Goal: Book appointment/travel/reservation

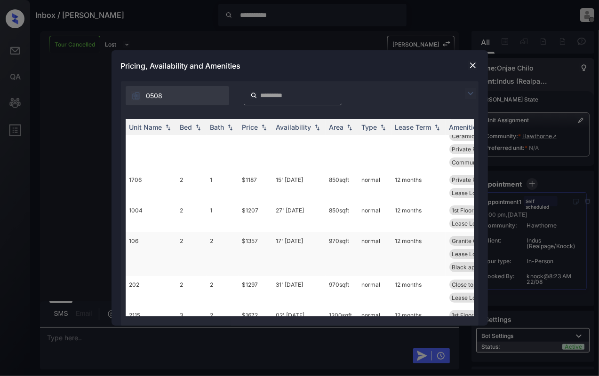
scroll to position [63, 0]
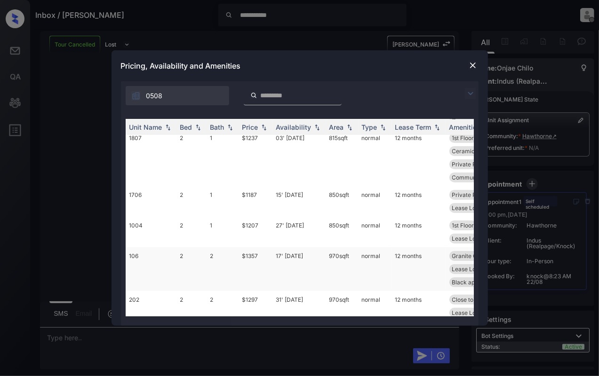
click at [147, 255] on td "106" at bounding box center [151, 270] width 51 height 44
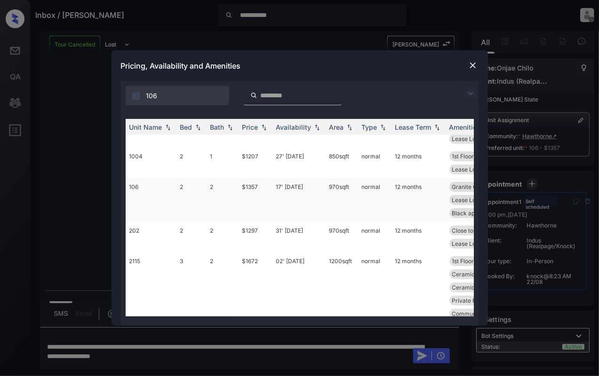
scroll to position [188, 0]
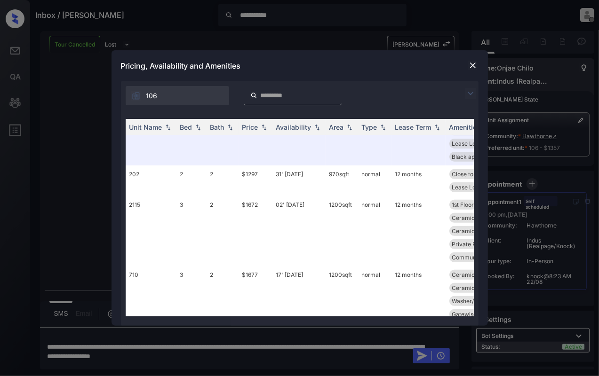
click at [472, 64] on img at bounding box center [472, 65] width 9 height 9
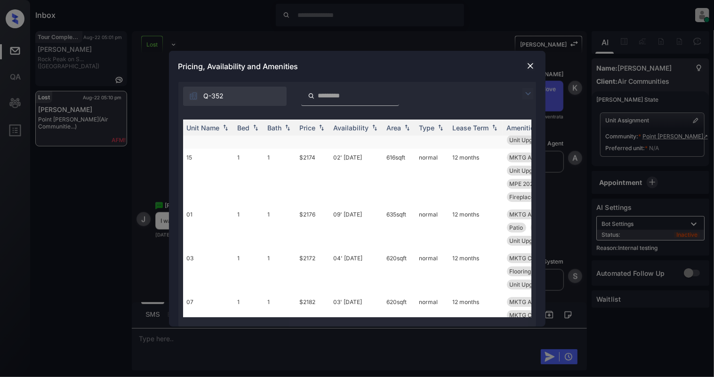
scroll to position [125, 0]
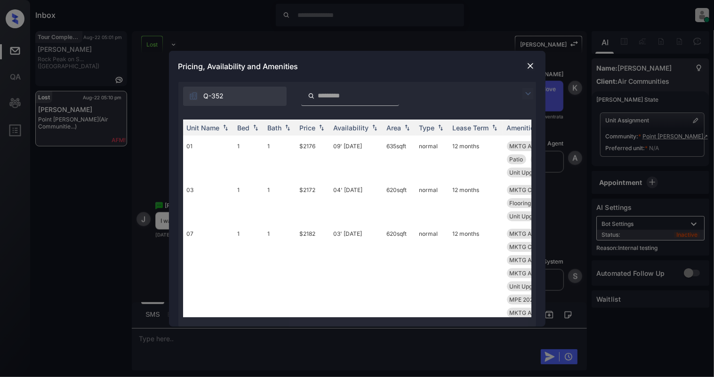
click at [533, 64] on img at bounding box center [530, 65] width 9 height 9
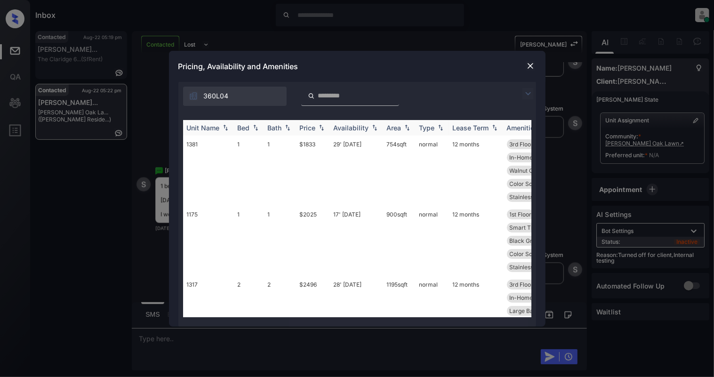
click at [262, 127] on th "Bed" at bounding box center [249, 128] width 30 height 16
click at [258, 126] on img at bounding box center [255, 127] width 9 height 7
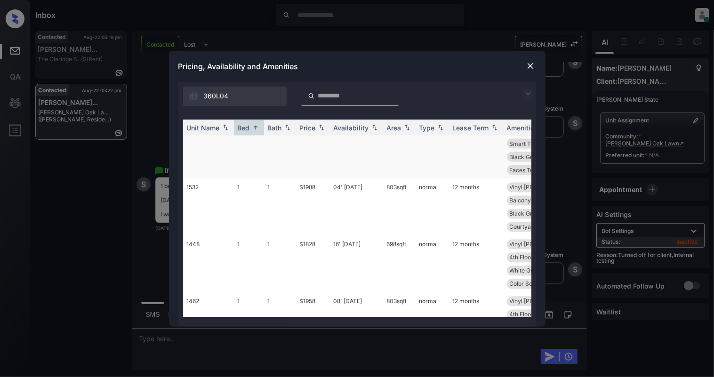
scroll to position [1066, 0]
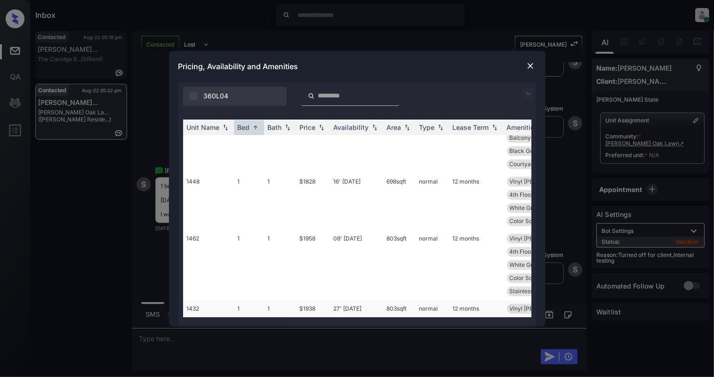
click at [242, 300] on td "1" at bounding box center [249, 328] width 30 height 57
drag, startPoint x: 242, startPoint y: 279, endPoint x: 310, endPoint y: 263, distance: 69.7
click at [242, 300] on td "1" at bounding box center [249, 328] width 30 height 57
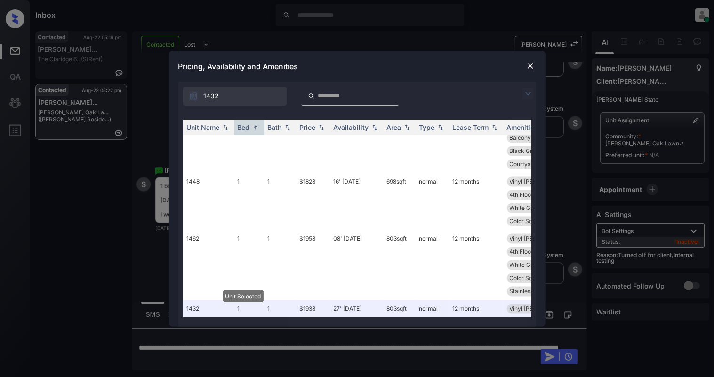
click at [529, 65] on img at bounding box center [530, 65] width 9 height 9
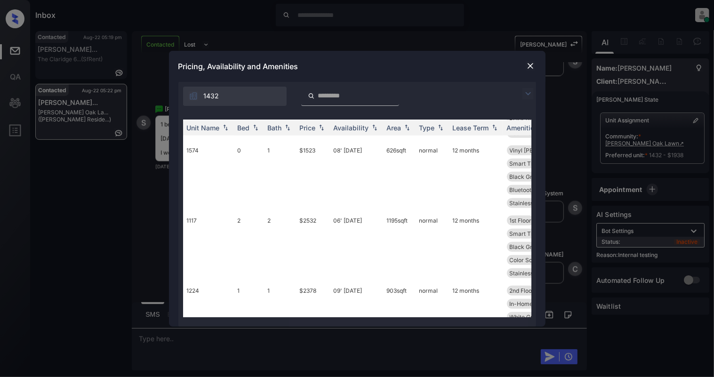
scroll to position [502, 0]
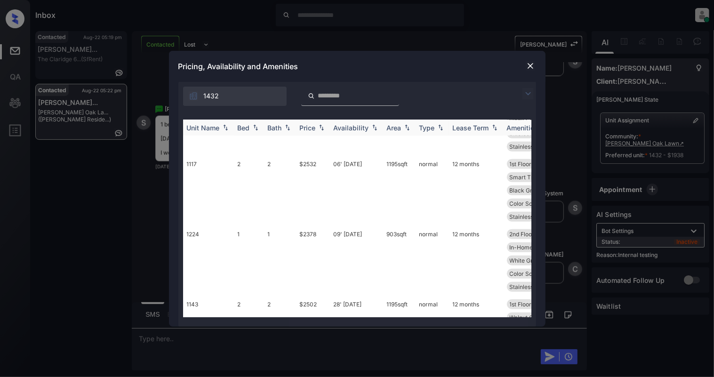
click at [256, 126] on img at bounding box center [255, 127] width 9 height 7
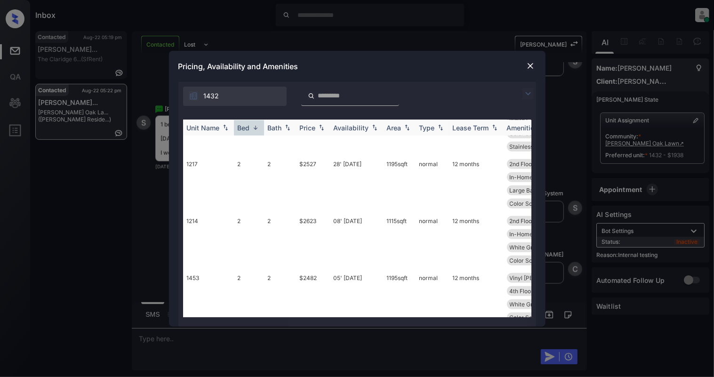
click at [256, 126] on img at bounding box center [255, 127] width 9 height 7
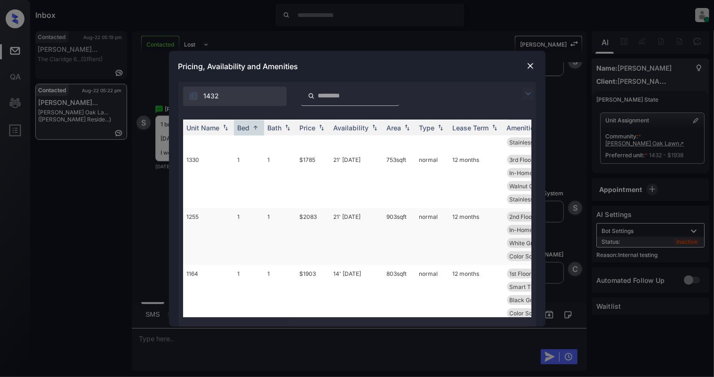
scroll to position [465, 0]
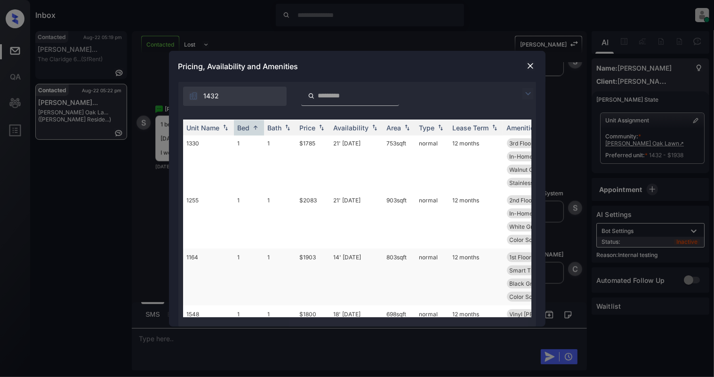
click at [264, 248] on td "1" at bounding box center [280, 276] width 32 height 57
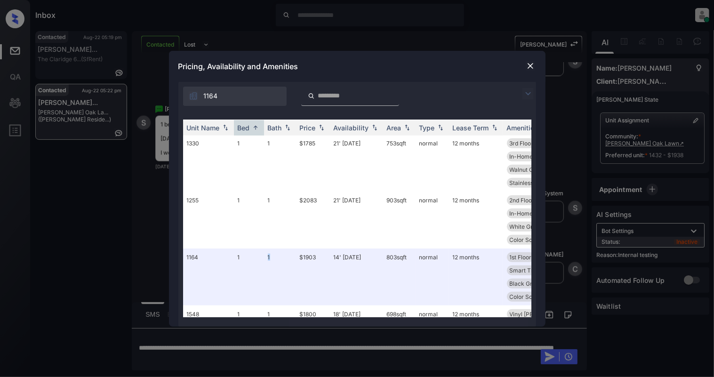
click at [526, 66] on img at bounding box center [530, 65] width 9 height 9
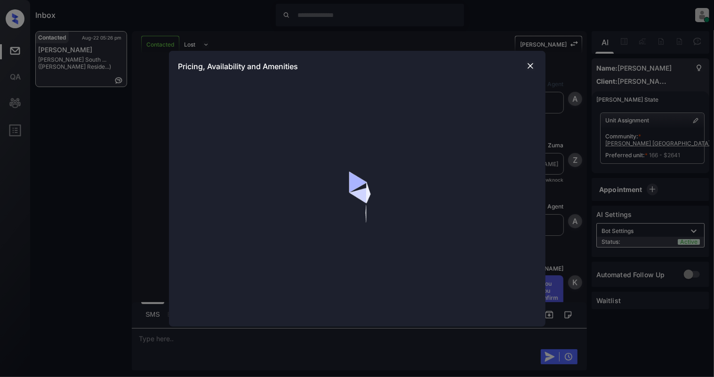
scroll to position [4262, 0]
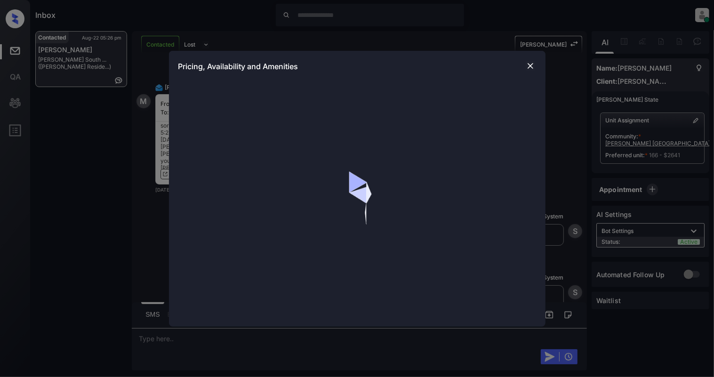
click at [529, 64] on img at bounding box center [530, 65] width 9 height 9
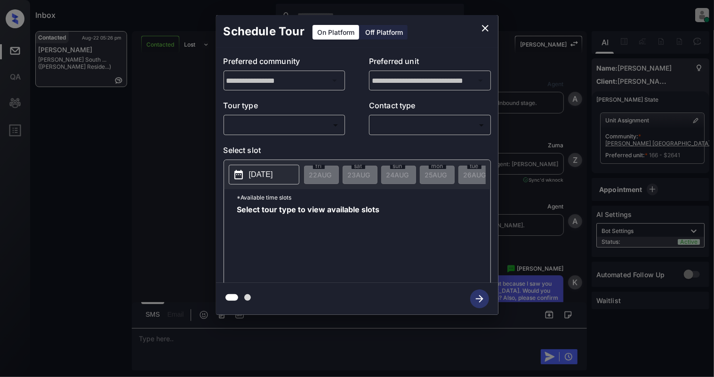
scroll to position [4262, 0]
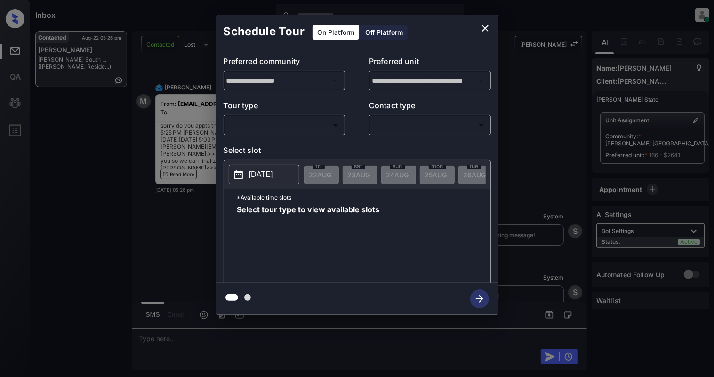
click at [307, 127] on body "Inbox [PERSON_NAME] Online Set yourself offline Set yourself on break Profile S…" at bounding box center [357, 188] width 714 height 377
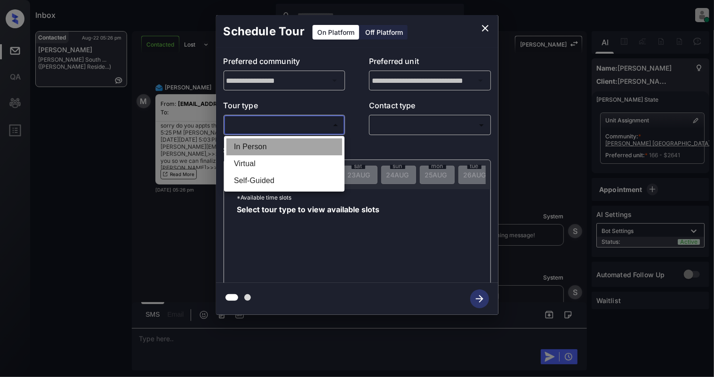
click at [287, 147] on li "In Person" at bounding box center [284, 146] width 116 height 17
type input "********"
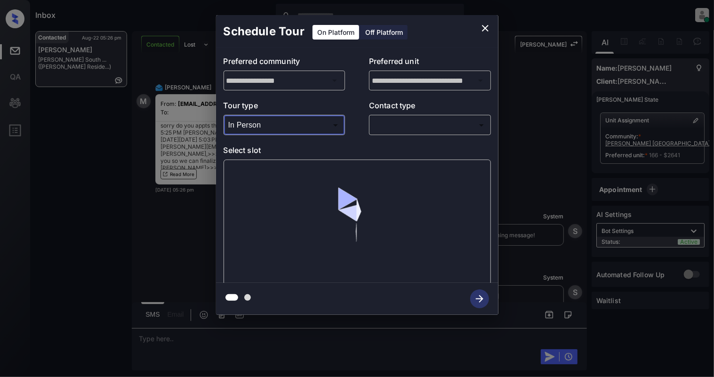
click at [430, 125] on body "Inbox Cynthia Montañez Online Set yourself offline Set yourself on break Profil…" at bounding box center [357, 188] width 714 height 377
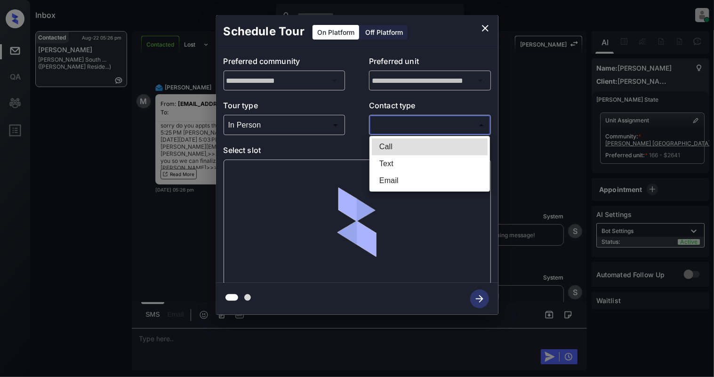
click at [392, 167] on li "Text" at bounding box center [430, 163] width 116 height 17
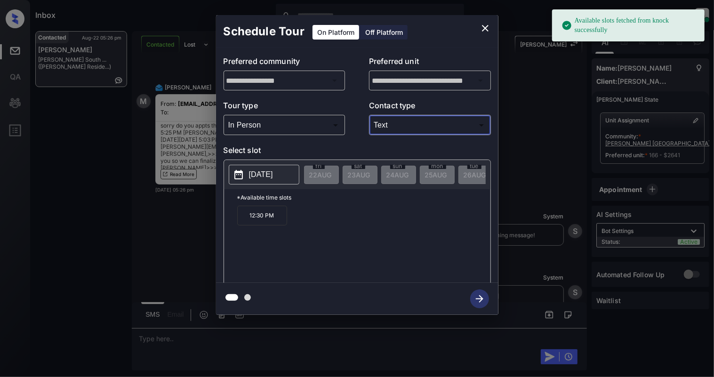
click at [470, 127] on body "Available slots fetched from knock successfully Inbox Cynthia Montañez Online S…" at bounding box center [357, 188] width 714 height 377
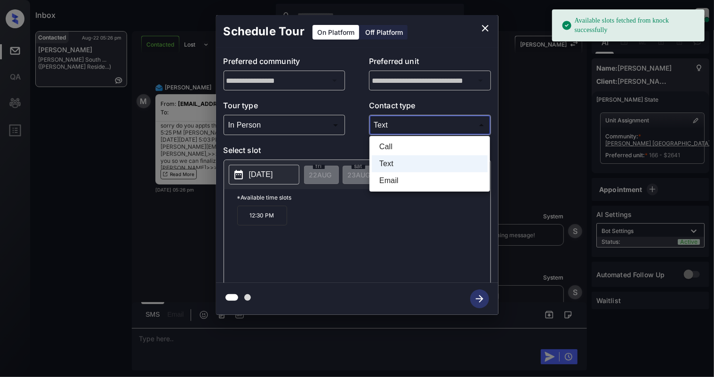
click at [396, 180] on li "Email" at bounding box center [430, 180] width 116 height 17
type input "*****"
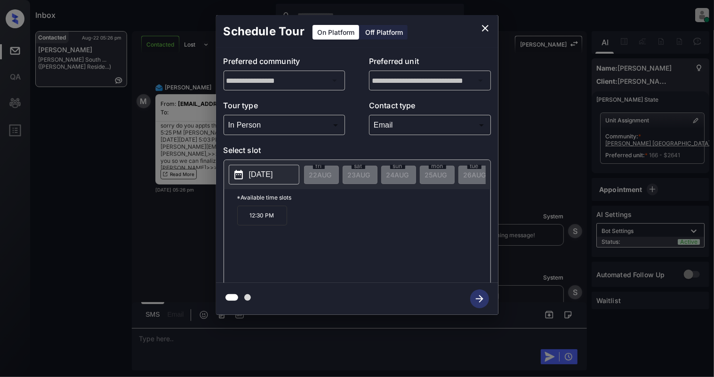
click at [244, 173] on icon at bounding box center [238, 174] width 11 height 11
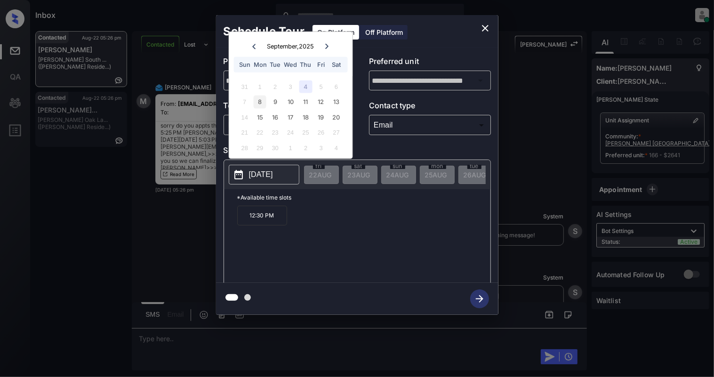
click at [263, 102] on div "8" at bounding box center [260, 102] width 13 height 13
click at [467, 255] on div "9:30 AM 10:30 AM 11:30 AM 12:30 PM 1:30 PM 2:30 PM 3:30 PM 4:30 PM" at bounding box center [363, 243] width 253 height 75
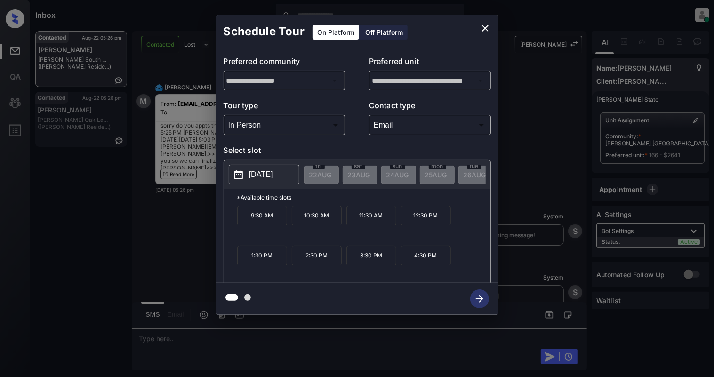
click at [270, 178] on p "2025-09-08" at bounding box center [261, 174] width 24 height 11
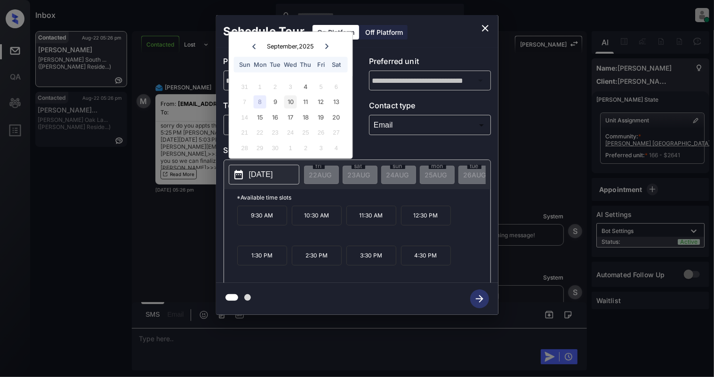
click at [294, 100] on div "10" at bounding box center [290, 102] width 13 height 13
click at [270, 102] on div "9" at bounding box center [275, 102] width 13 height 13
click at [262, 99] on div "8" at bounding box center [260, 102] width 13 height 13
click at [484, 29] on icon "close" at bounding box center [485, 28] width 7 height 7
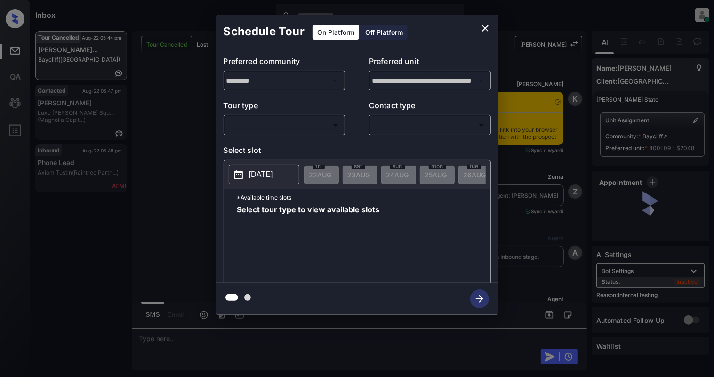
scroll to position [4709, 0]
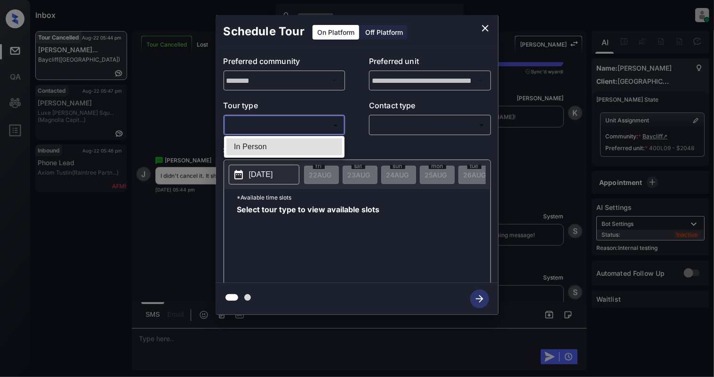
click at [300, 126] on body "Inbox [PERSON_NAME] Online Set yourself offline Set yourself on break Profile S…" at bounding box center [357, 188] width 714 height 377
click at [282, 151] on li "In Person" at bounding box center [284, 146] width 116 height 17
type input "********"
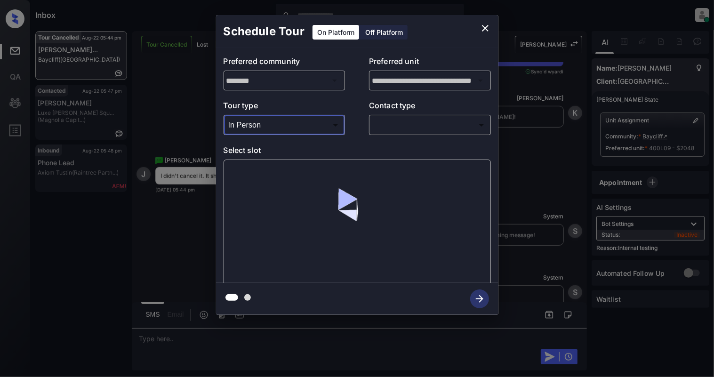
click at [428, 127] on body "Inbox [PERSON_NAME] Online Set yourself offline Set yourself on break Profile S…" at bounding box center [357, 188] width 714 height 377
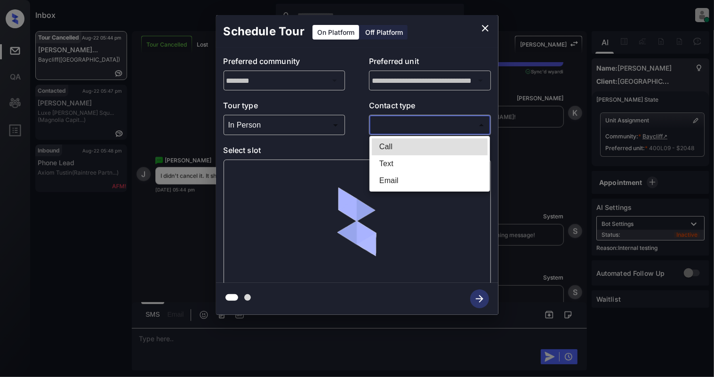
click at [394, 165] on li "Text" at bounding box center [430, 163] width 116 height 17
type input "****"
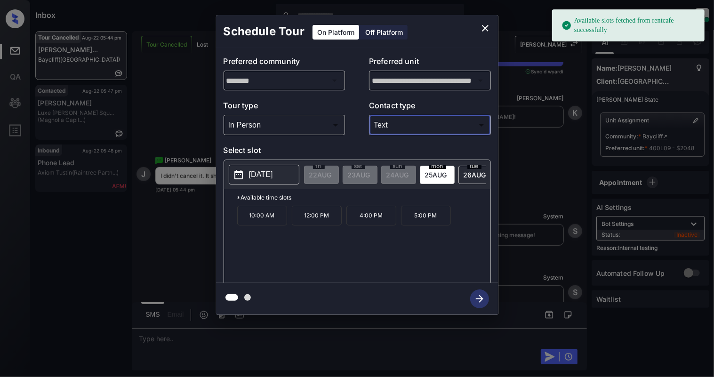
click at [258, 180] on p "[DATE]" at bounding box center [261, 174] width 24 height 11
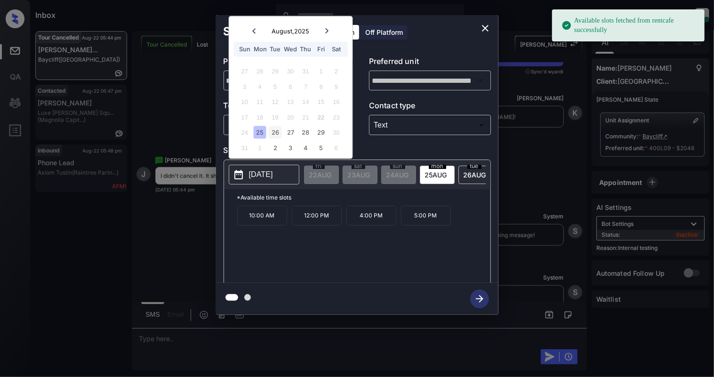
click at [274, 133] on div "26" at bounding box center [275, 132] width 13 height 13
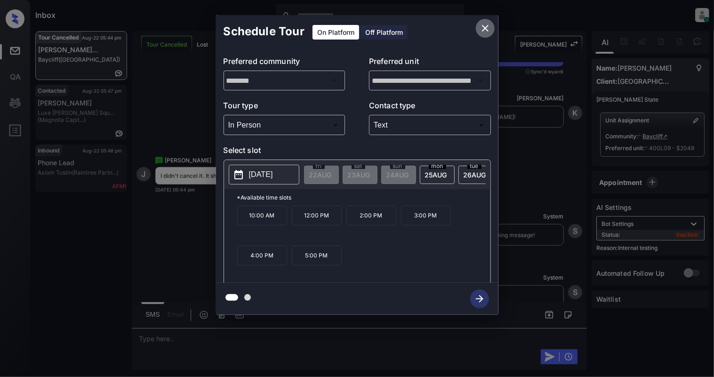
click at [485, 28] on icon "close" at bounding box center [485, 28] width 7 height 7
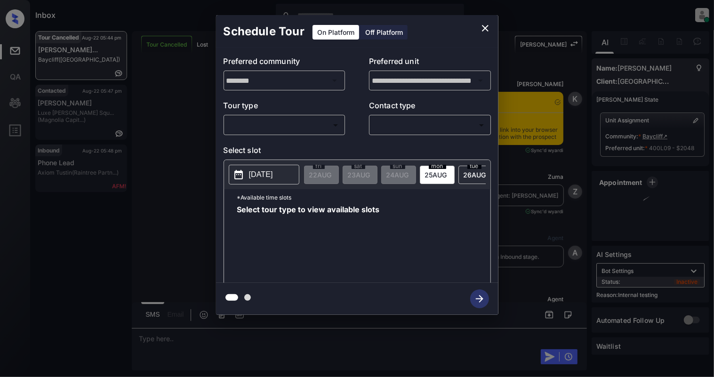
scroll to position [4709, 0]
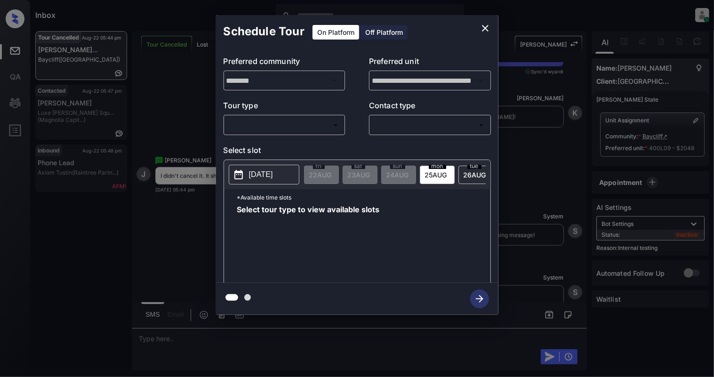
click at [264, 130] on body "Inbox [PERSON_NAME] Online Set yourself offline Set yourself on break Profile S…" at bounding box center [357, 188] width 714 height 377
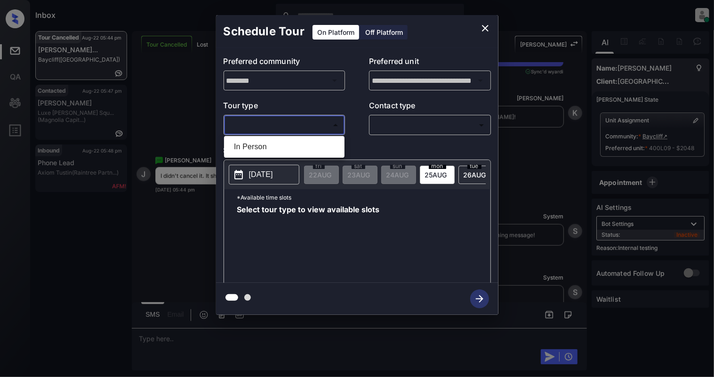
click at [258, 147] on li "In Person" at bounding box center [284, 146] width 116 height 17
type input "********"
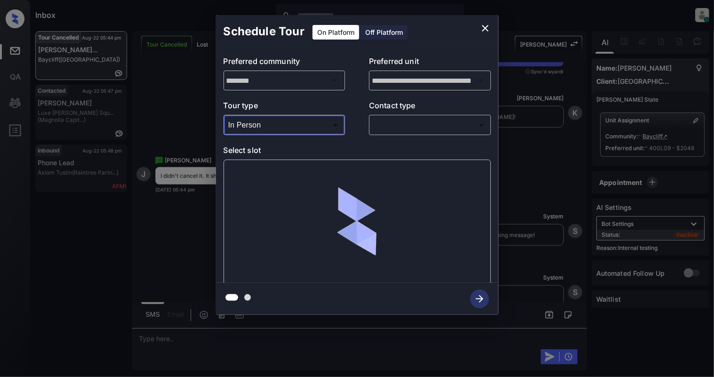
click at [396, 119] on body "Inbox [PERSON_NAME] Online Set yourself offline Set yourself on break Profile S…" at bounding box center [357, 188] width 714 height 377
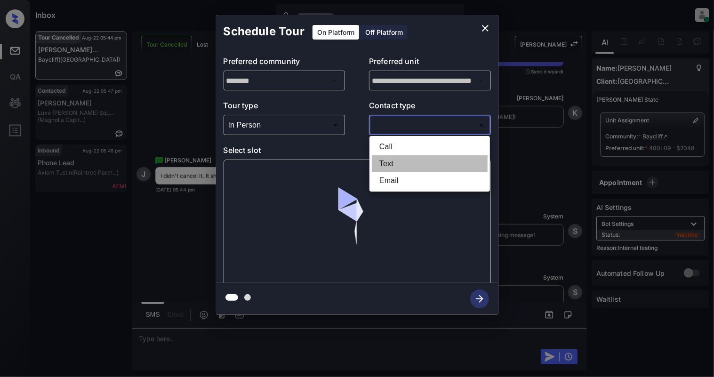
click at [386, 166] on li "Text" at bounding box center [430, 163] width 116 height 17
type input "****"
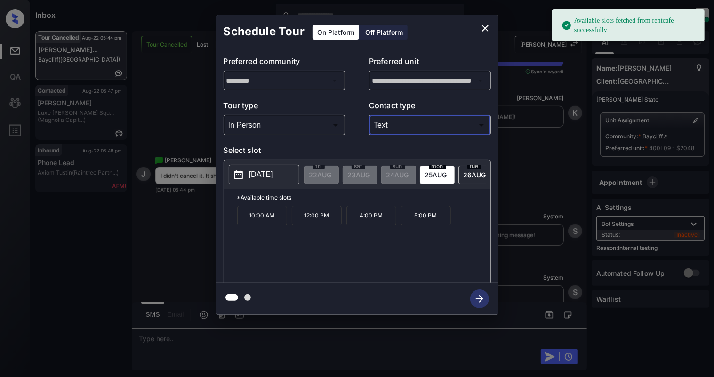
click at [273, 170] on p "2025-08-25" at bounding box center [261, 174] width 24 height 11
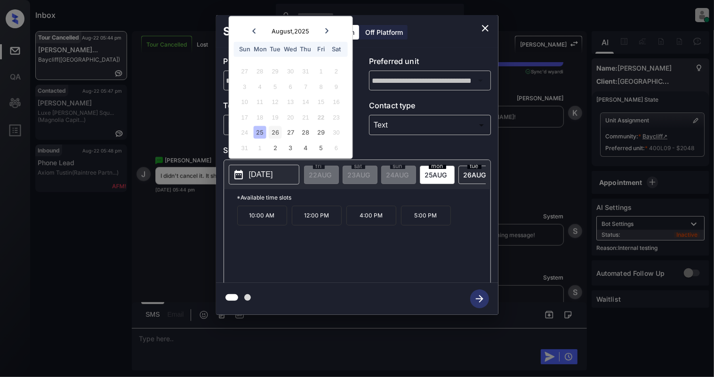
click at [274, 129] on div "26" at bounding box center [275, 132] width 13 height 13
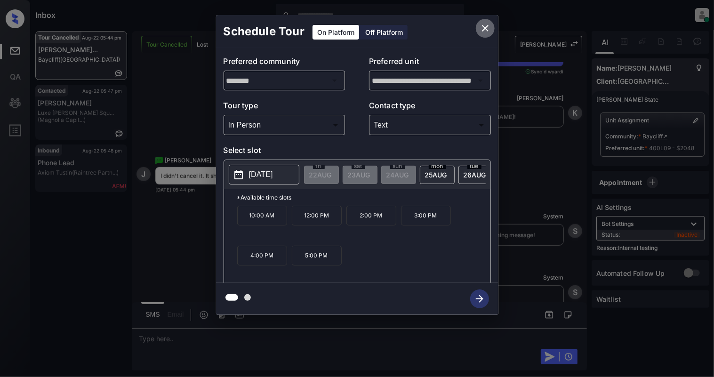
click at [481, 28] on icon "close" at bounding box center [485, 28] width 11 height 11
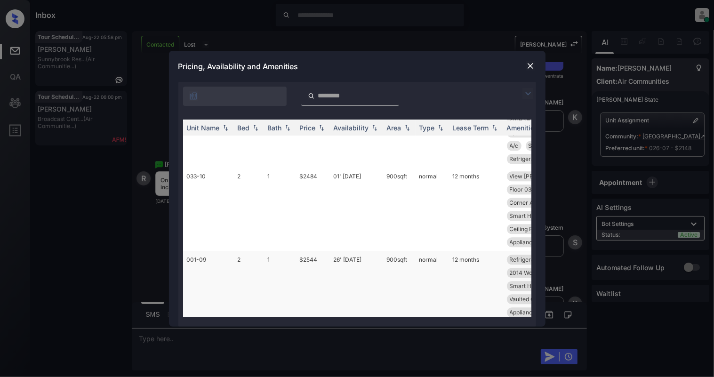
scroll to position [1533, 0]
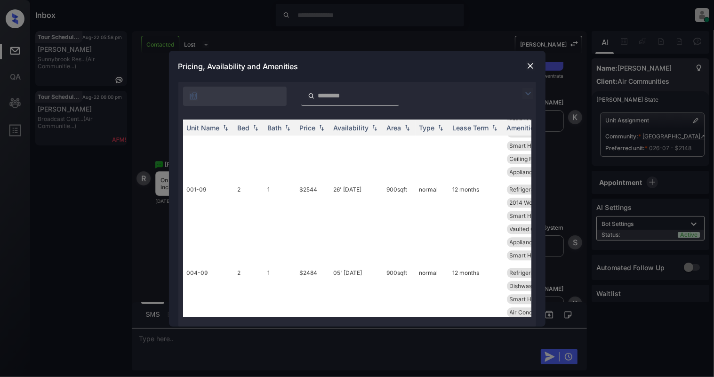
click at [529, 65] on img at bounding box center [530, 65] width 9 height 9
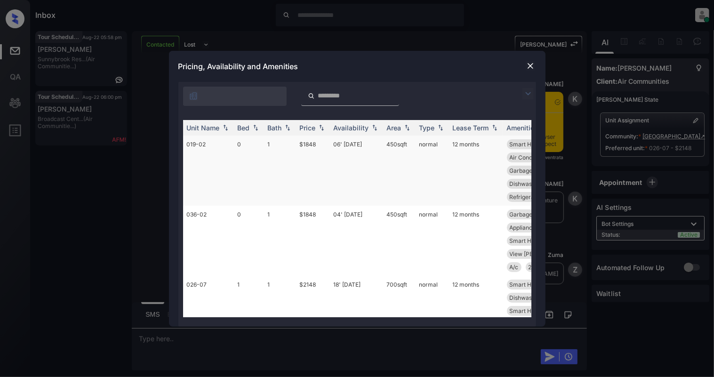
scroll to position [2039, 0]
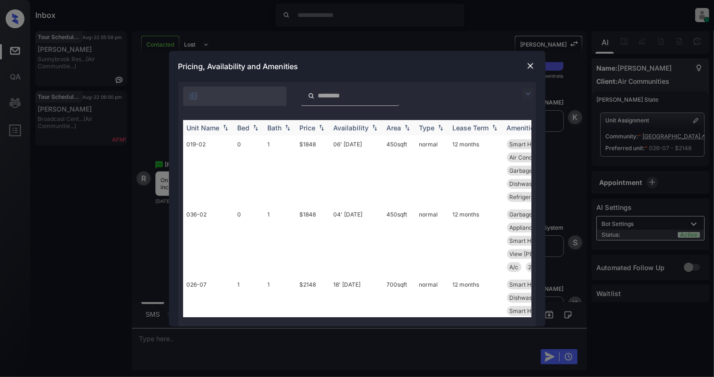
click at [249, 127] on div "Bed" at bounding box center [244, 128] width 12 height 8
click at [251, 127] on img at bounding box center [255, 127] width 9 height 7
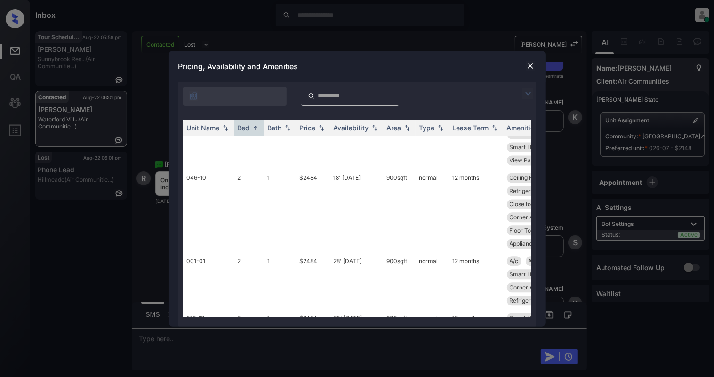
scroll to position [1255, 0]
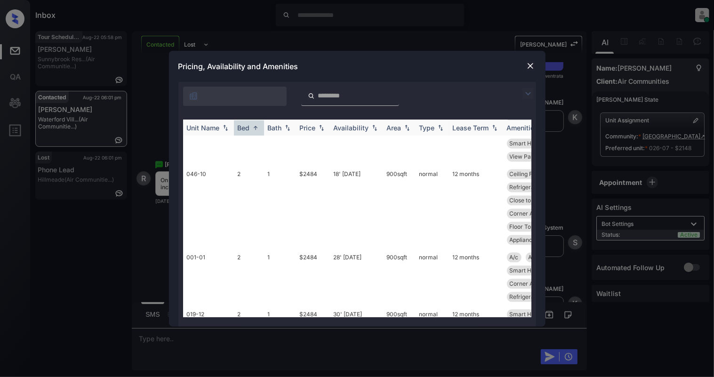
click at [258, 125] on img at bounding box center [255, 127] width 9 height 7
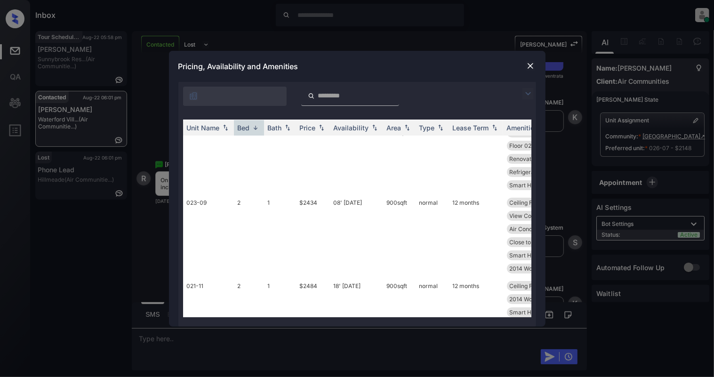
scroll to position [0, 0]
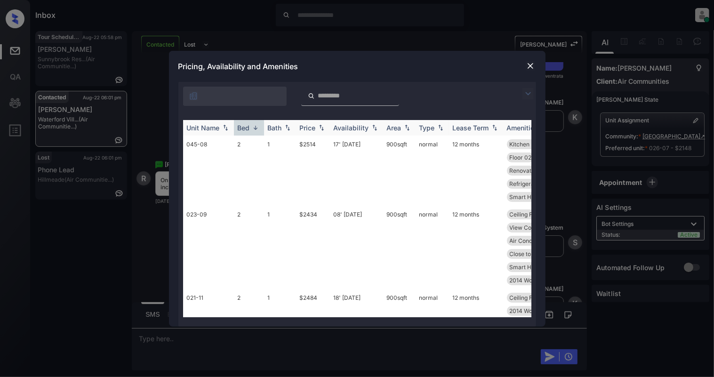
click at [257, 125] on img at bounding box center [255, 127] width 9 height 7
click at [526, 69] on img at bounding box center [530, 65] width 9 height 9
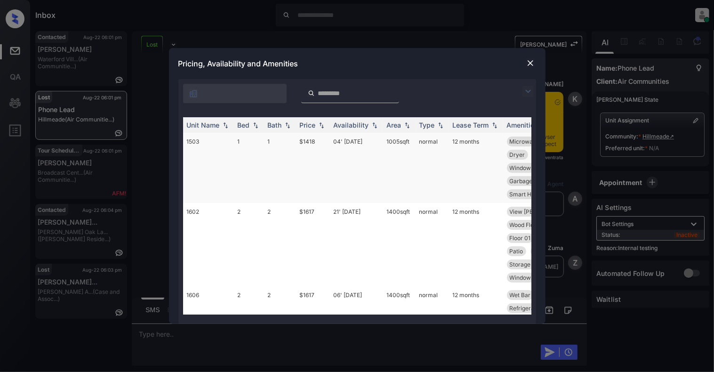
scroll to position [652, 0]
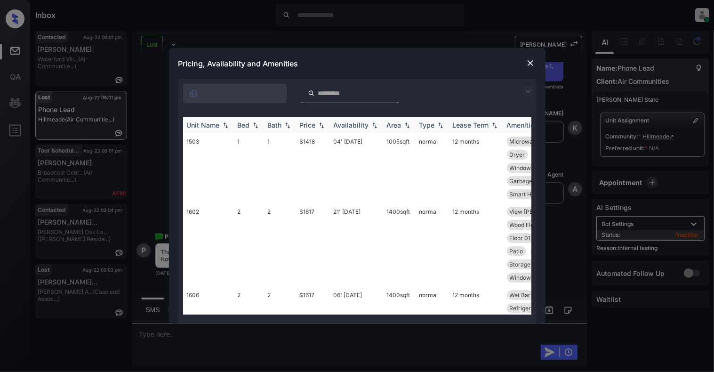
click at [253, 125] on img at bounding box center [255, 125] width 9 height 7
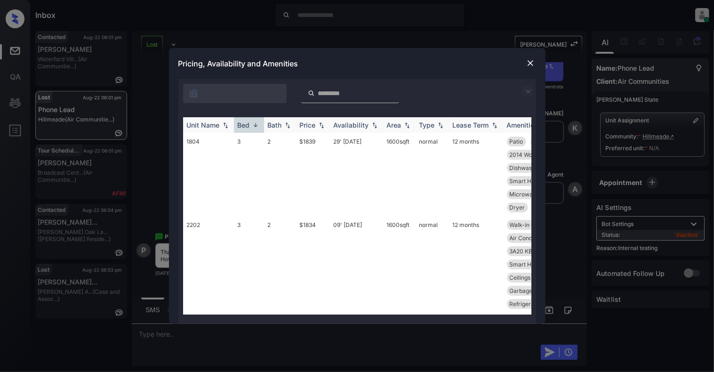
click at [253, 125] on img at bounding box center [255, 124] width 9 height 7
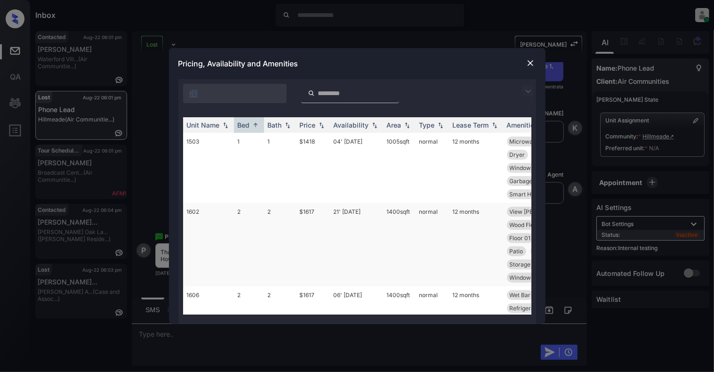
click at [246, 228] on td "2" at bounding box center [249, 244] width 30 height 83
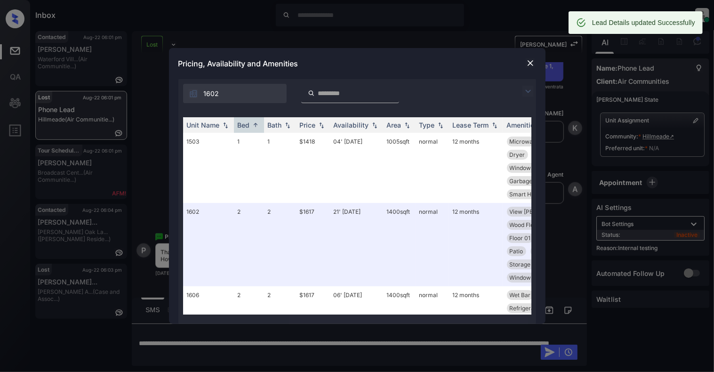
click at [529, 61] on img at bounding box center [530, 62] width 9 height 9
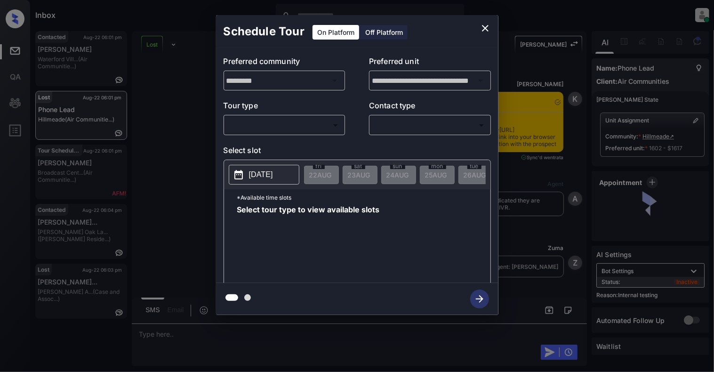
scroll to position [3850, 0]
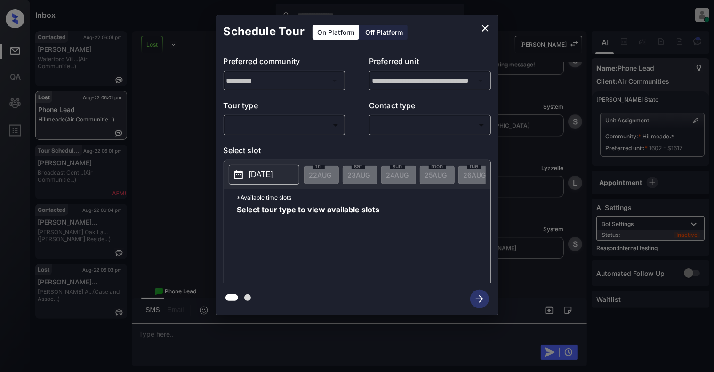
click at [247, 116] on div "​ ​" at bounding box center [285, 125] width 122 height 20
click at [246, 128] on body "Inbox [PERSON_NAME] Online Set yourself offline Set yourself on break Profile S…" at bounding box center [357, 186] width 714 height 372
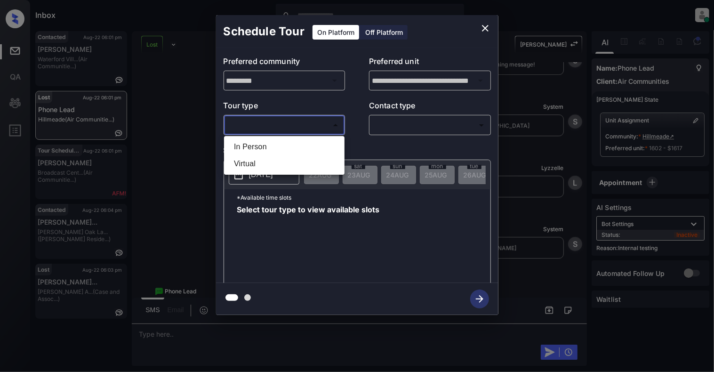
click at [243, 149] on li "In Person" at bounding box center [284, 146] width 116 height 17
type input "********"
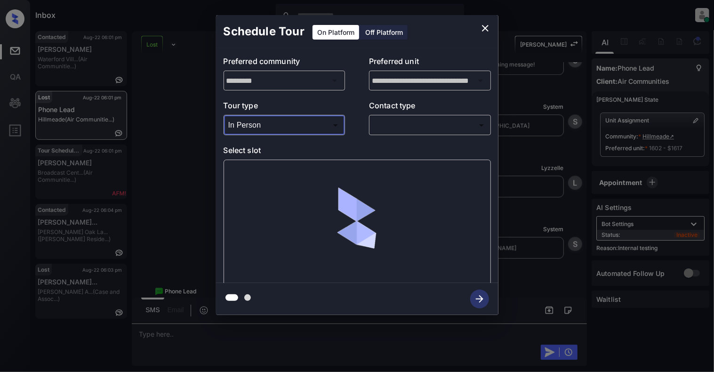
click at [431, 128] on body "Inbox [PERSON_NAME] Online Set yourself offline Set yourself on break Profile S…" at bounding box center [357, 186] width 714 height 372
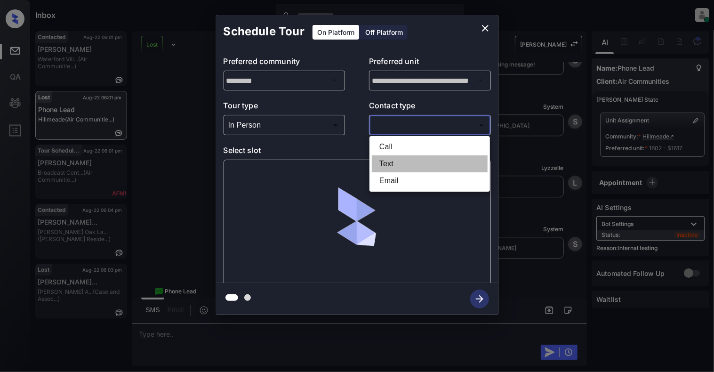
click at [394, 159] on li "Text" at bounding box center [430, 163] width 116 height 17
type input "****"
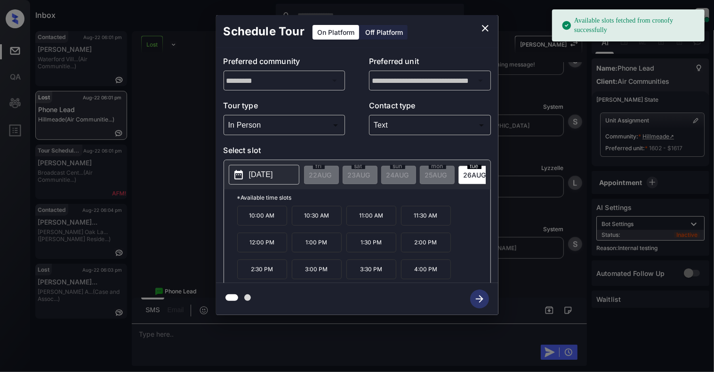
click at [273, 177] on p "[DATE]" at bounding box center [261, 174] width 24 height 11
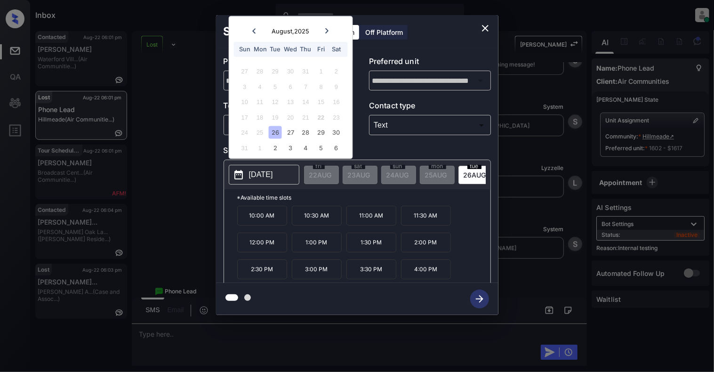
click at [480, 25] on icon "close" at bounding box center [485, 28] width 11 height 11
